Goal: Information Seeking & Learning: Understand process/instructions

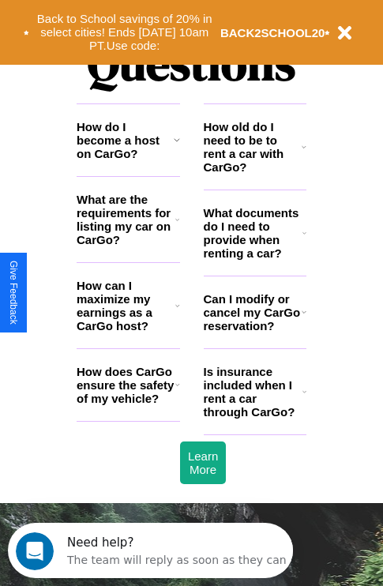
scroll to position [1912, 0]
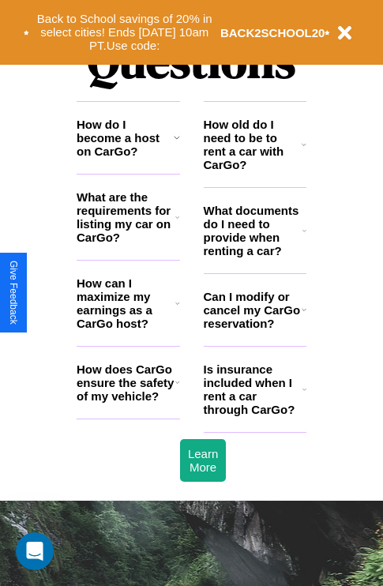
click at [177, 223] on icon at bounding box center [177, 217] width 4 height 13
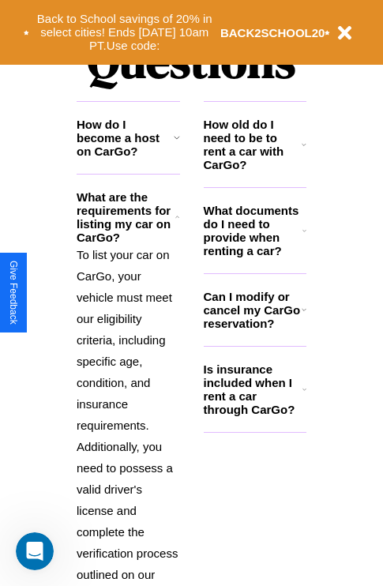
click at [128, 158] on h3 "How do I become a host on CarGo?" at bounding box center [125, 138] width 97 height 40
click at [177, 223] on icon at bounding box center [177, 217] width 4 height 13
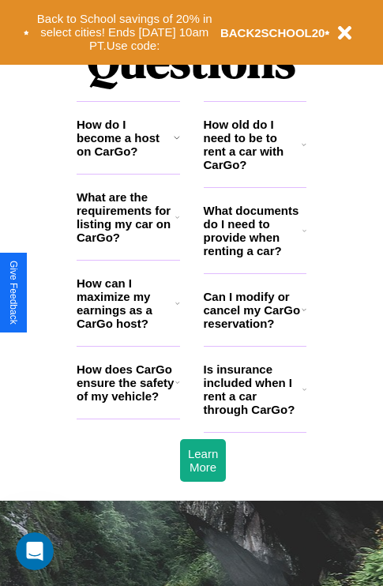
click at [304, 395] on icon at bounding box center [304, 389] width 4 height 13
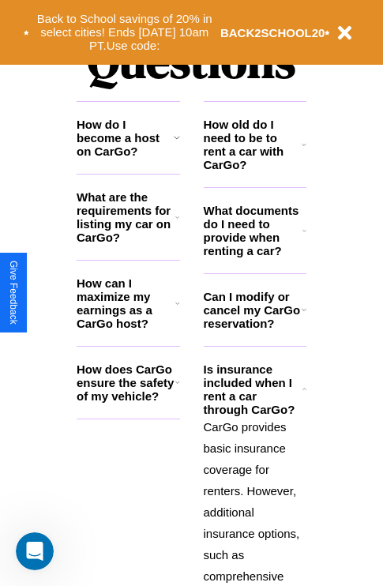
click at [128, 158] on h3 "How do I become a host on CarGo?" at bounding box center [125, 138] width 97 height 40
click at [304, 237] on icon at bounding box center [304, 230] width 4 height 13
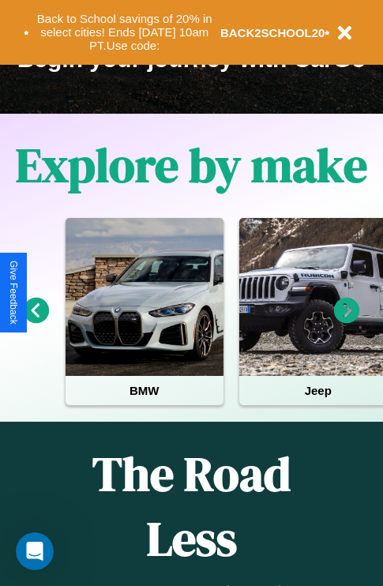
scroll to position [243, 0]
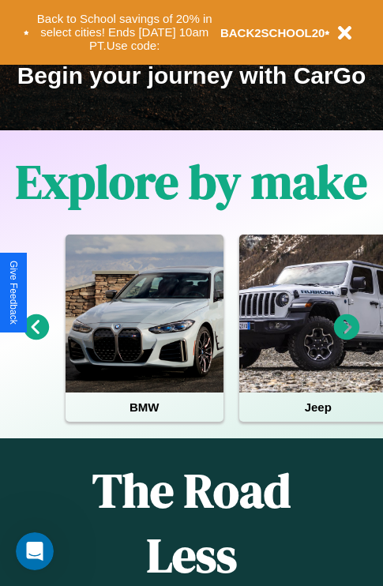
click at [346, 338] on icon at bounding box center [347, 327] width 26 height 26
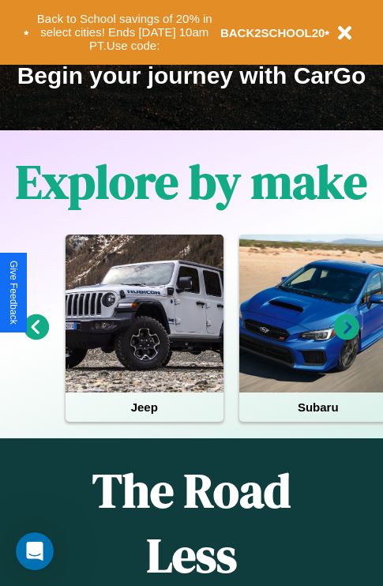
click at [346, 338] on icon at bounding box center [347, 327] width 26 height 26
